Goal: Browse casually: Explore the website without a specific task or goal

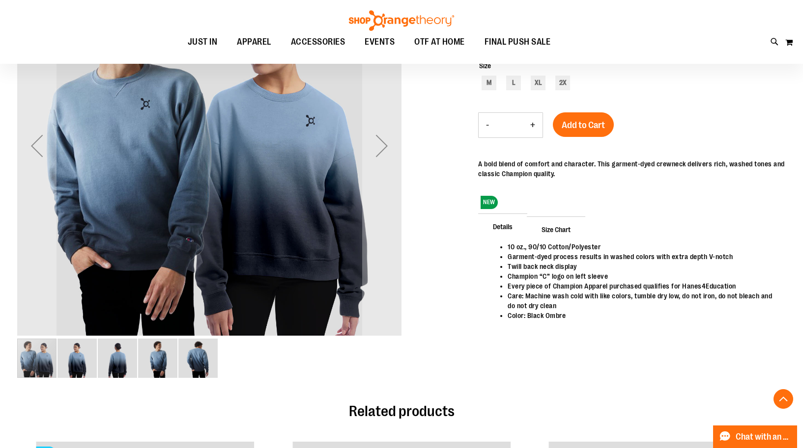
scroll to position [196, 0]
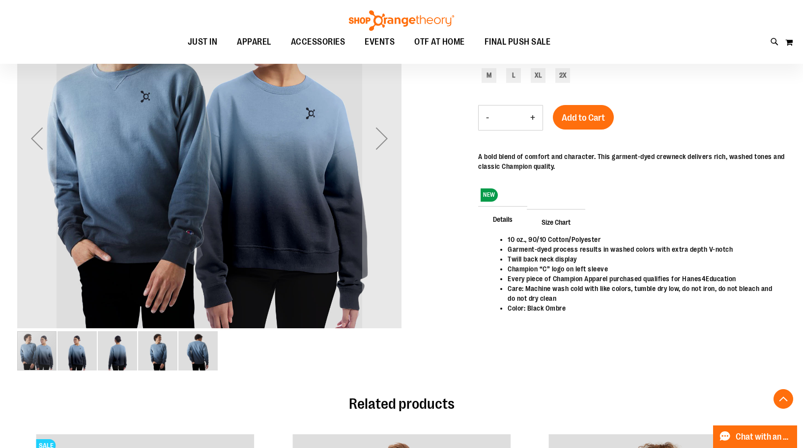
click at [392, 139] on div "Next" at bounding box center [381, 138] width 39 height 39
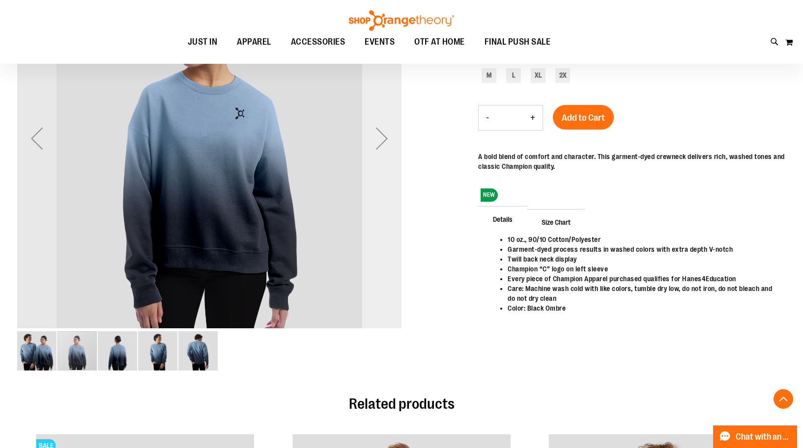
click at [389, 139] on div "Next" at bounding box center [381, 138] width 39 height 39
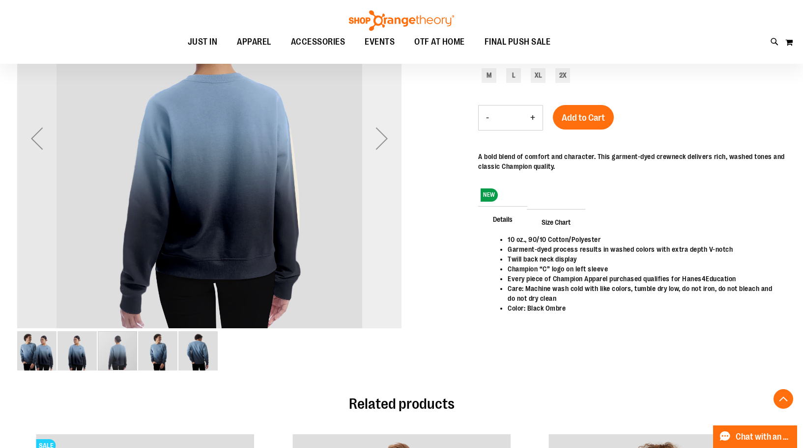
drag, startPoint x: 389, startPoint y: 139, endPoint x: 379, endPoint y: 135, distance: 11.0
click at [379, 135] on div "Next" at bounding box center [381, 138] width 39 height 39
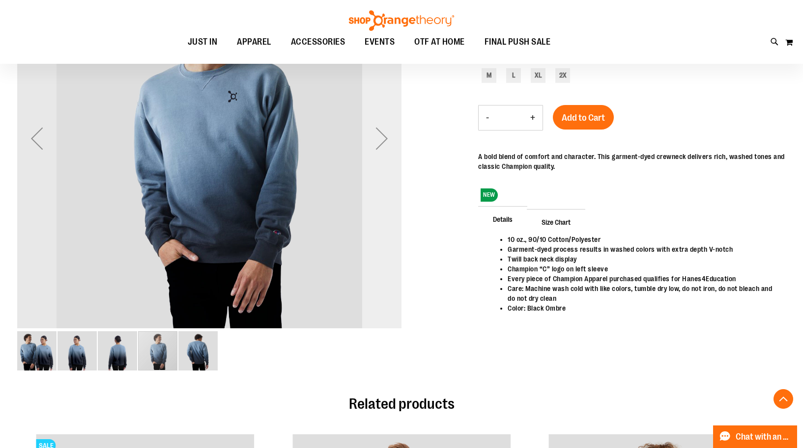
click at [379, 135] on div "Next" at bounding box center [381, 138] width 39 height 39
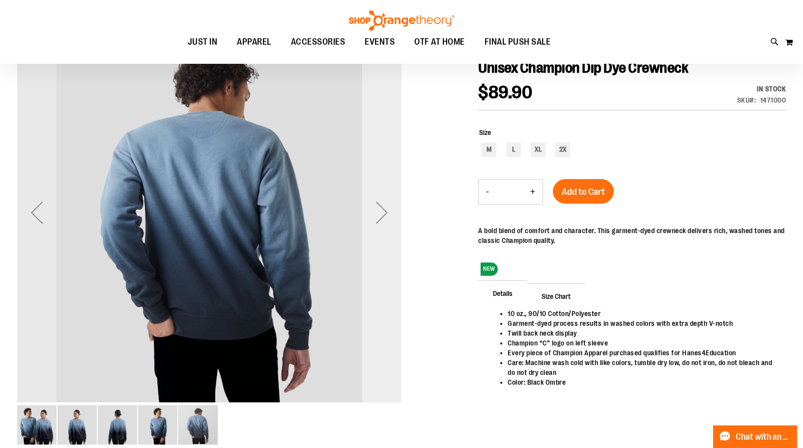
scroll to position [49, 0]
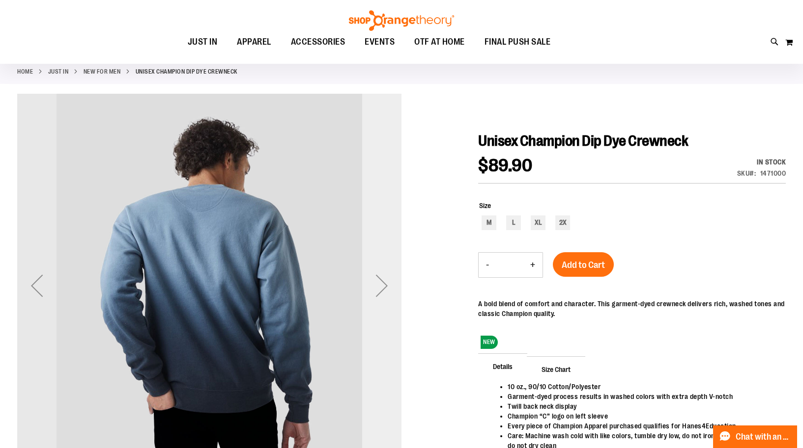
click at [383, 288] on div "Next" at bounding box center [381, 285] width 39 height 39
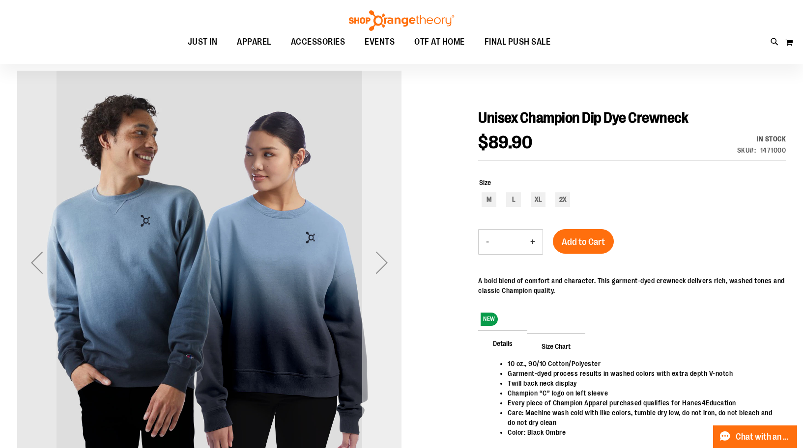
scroll to position [0, 0]
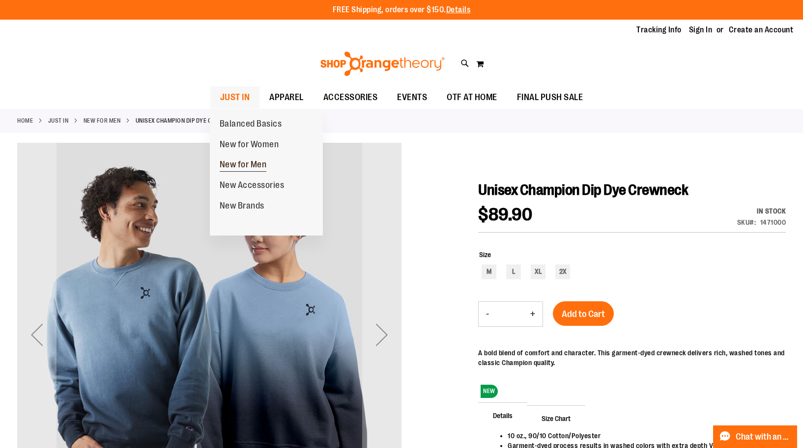
click at [244, 165] on span "New for Men" at bounding box center [243, 166] width 47 height 12
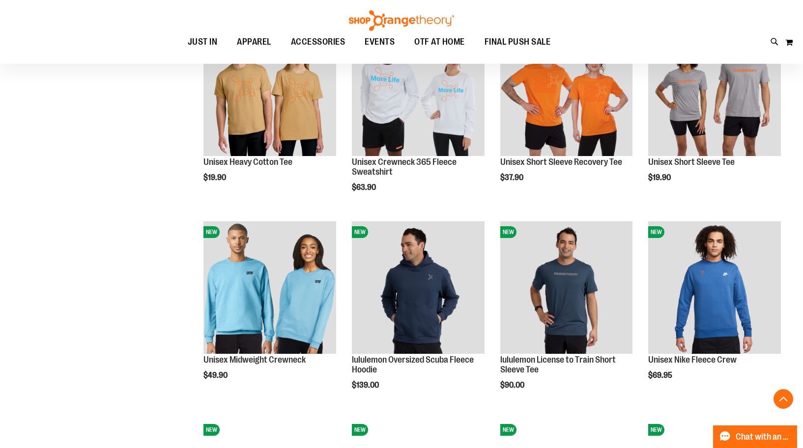
scroll to position [480, 0]
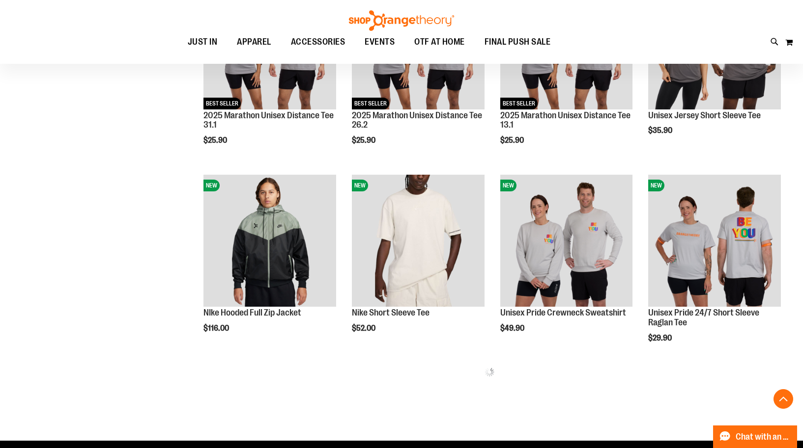
scroll to position [922, 0]
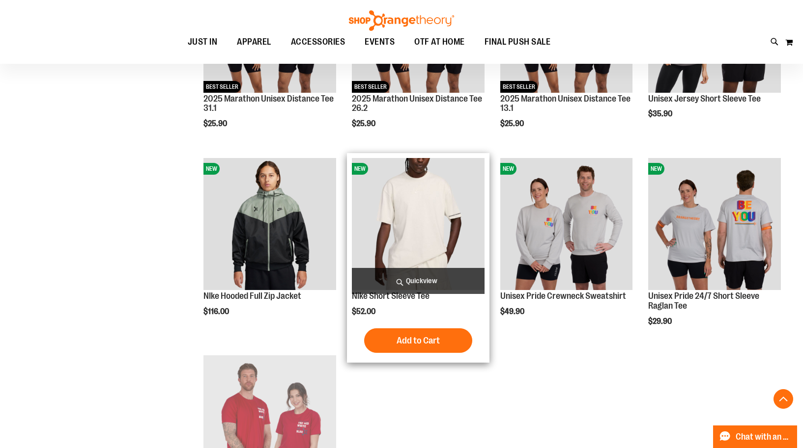
click at [413, 232] on img "product" at bounding box center [418, 224] width 133 height 133
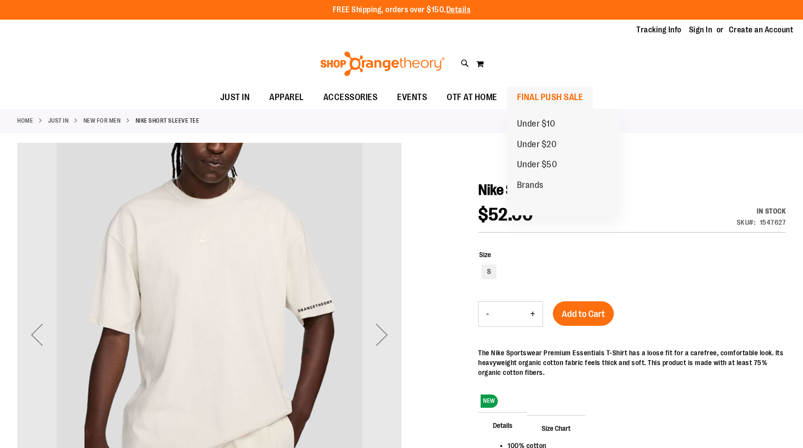
click at [526, 97] on span "FINAL PUSH SALE" at bounding box center [550, 97] width 66 height 22
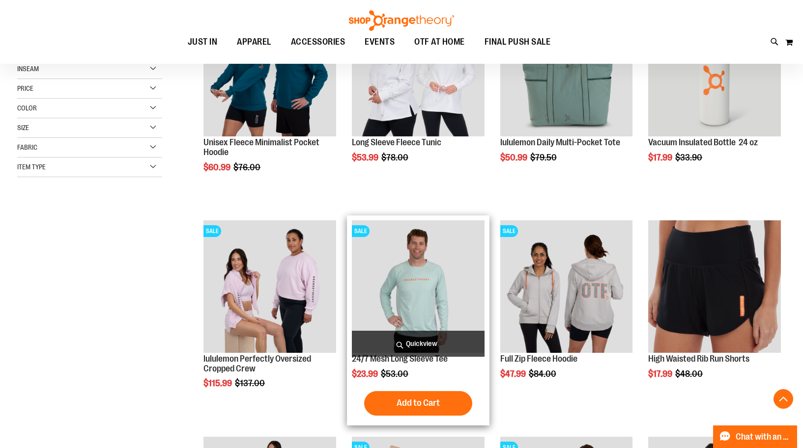
scroll to position [392, 0]
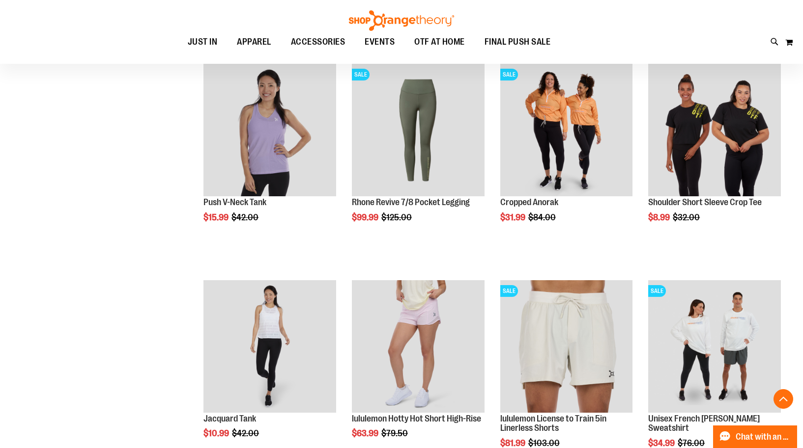
scroll to position [835, 0]
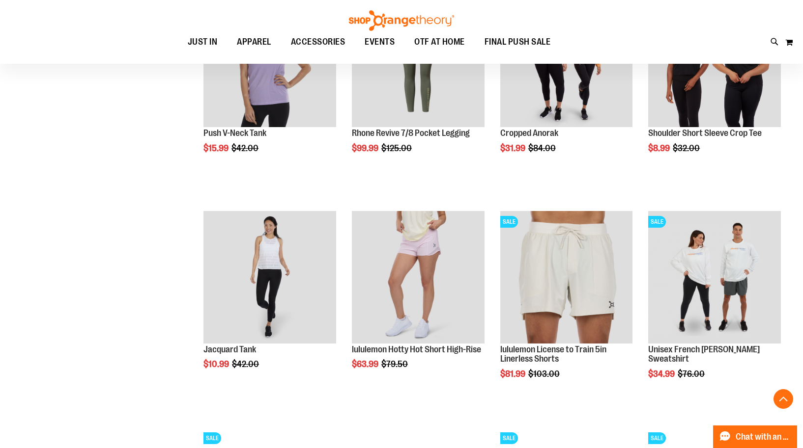
scroll to position [1031, 0]
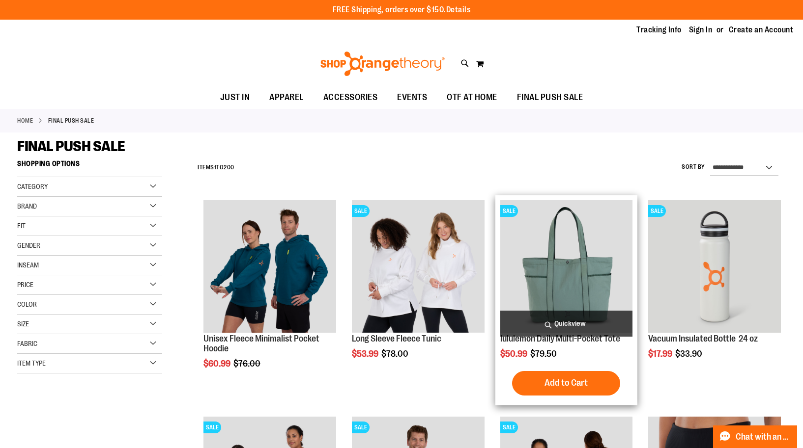
click at [573, 260] on img "product" at bounding box center [566, 266] width 133 height 133
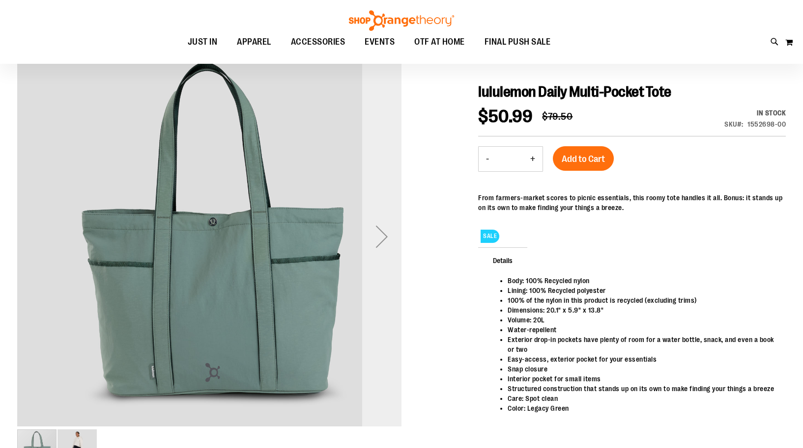
scroll to position [98, 0]
click at [382, 246] on div "Next" at bounding box center [381, 236] width 39 height 39
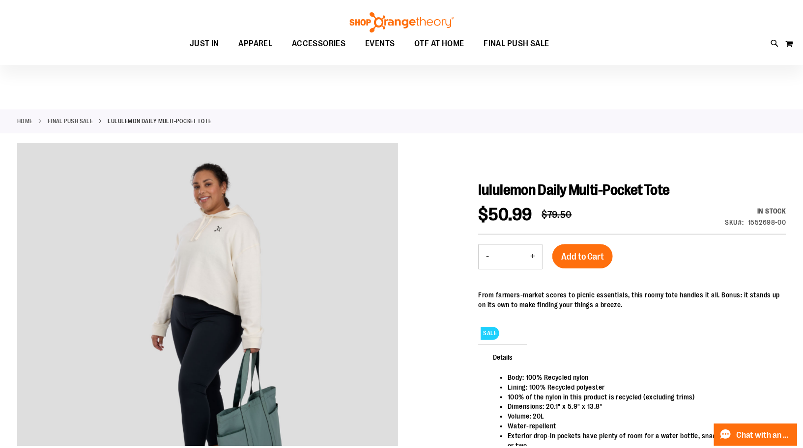
scroll to position [97, 0]
